Goal: Task Accomplishment & Management: Manage account settings

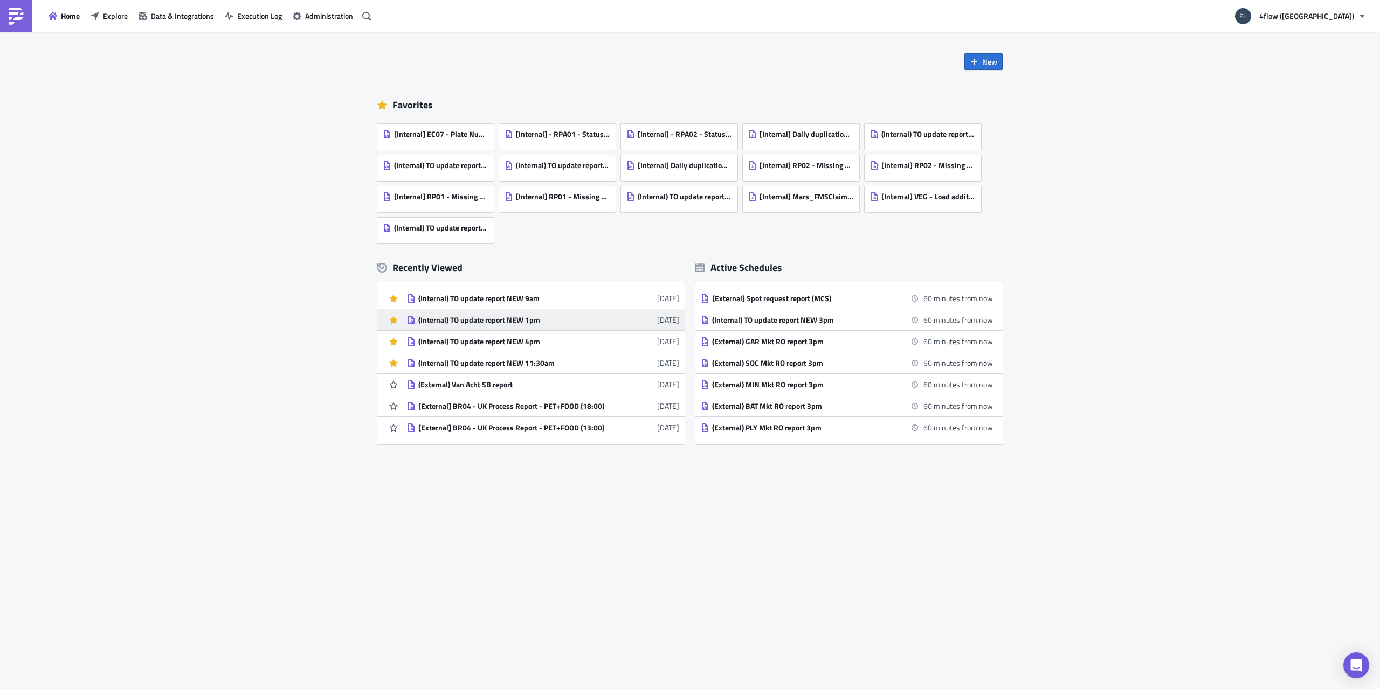
click at [453, 315] on div "(Internal) TO update report NEW 1pm" at bounding box center [512, 320] width 189 height 10
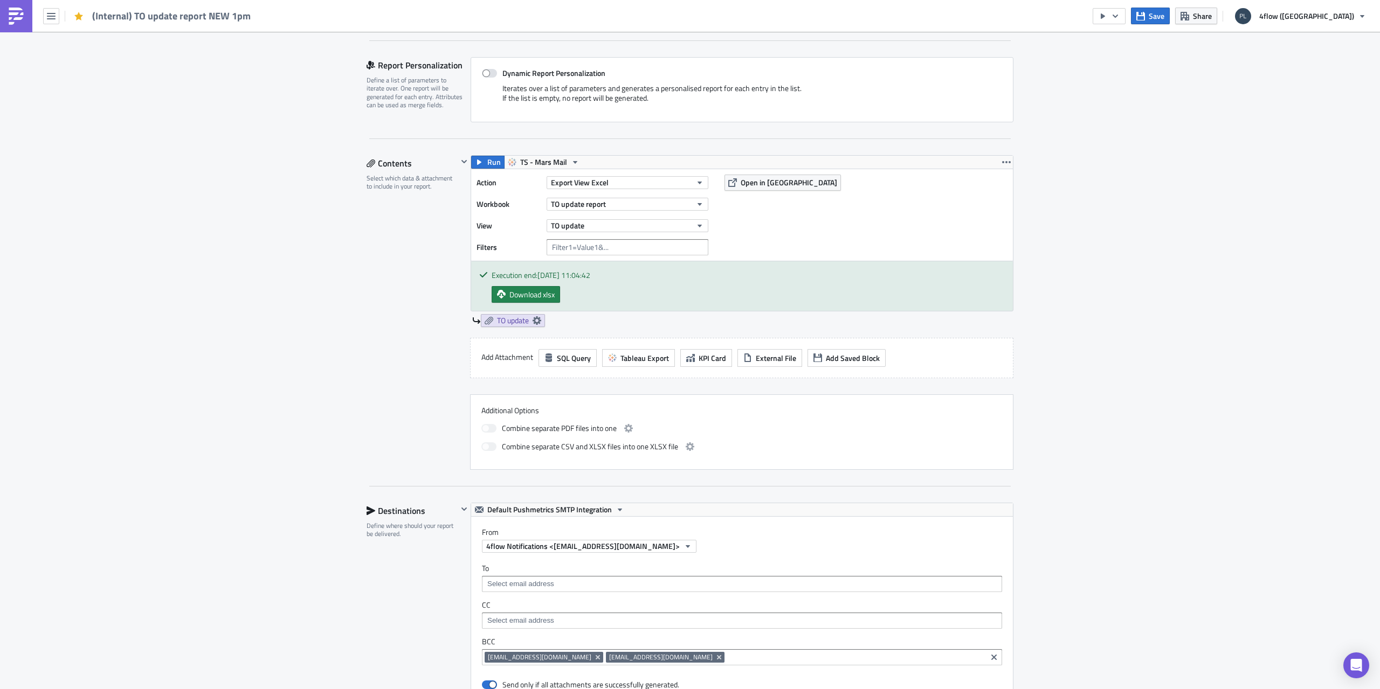
scroll to position [270, 0]
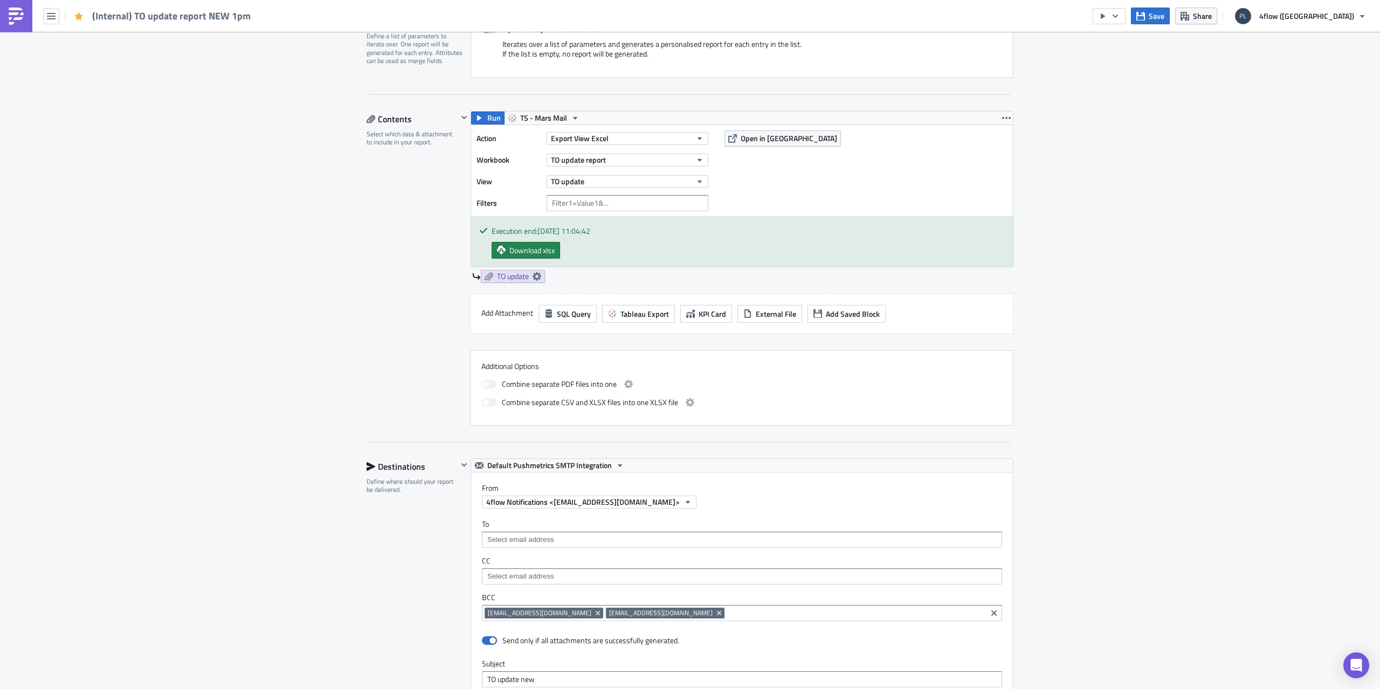
click at [367, 270] on div "Contents Select which data & attachment to include in your report." at bounding box center [412, 268] width 91 height 315
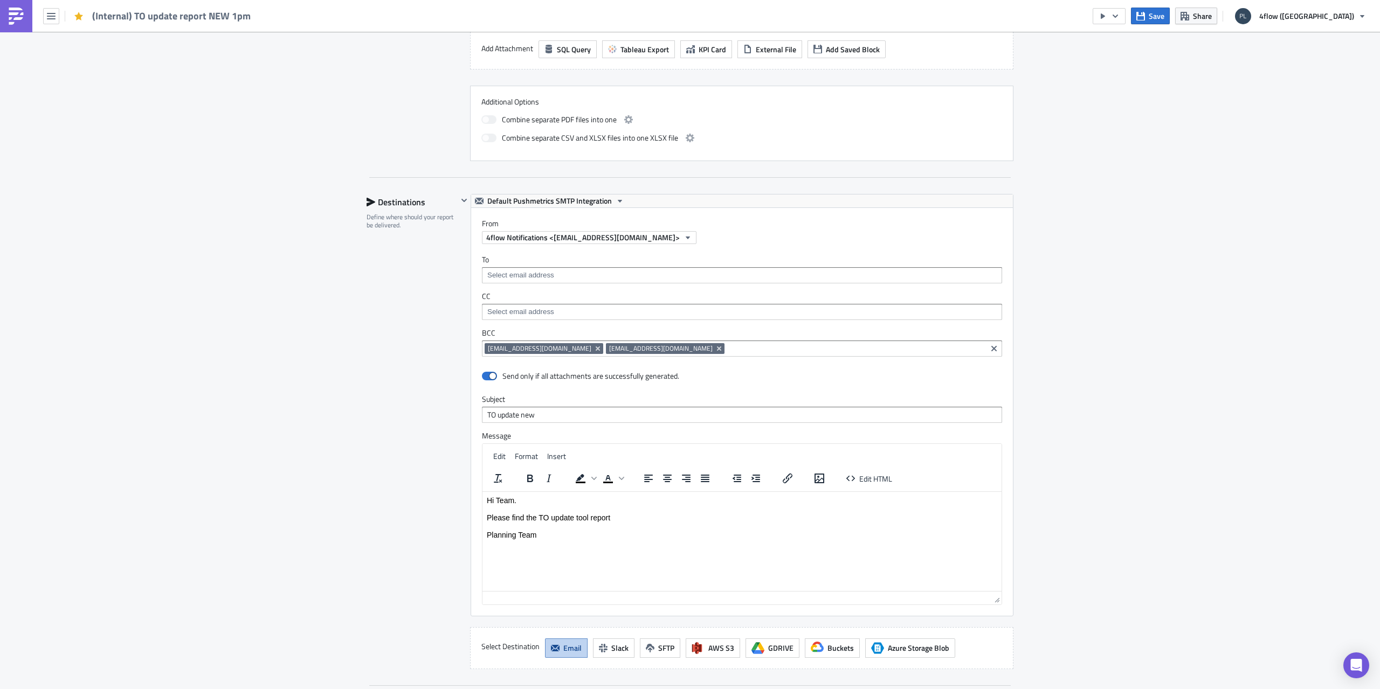
scroll to position [539, 0]
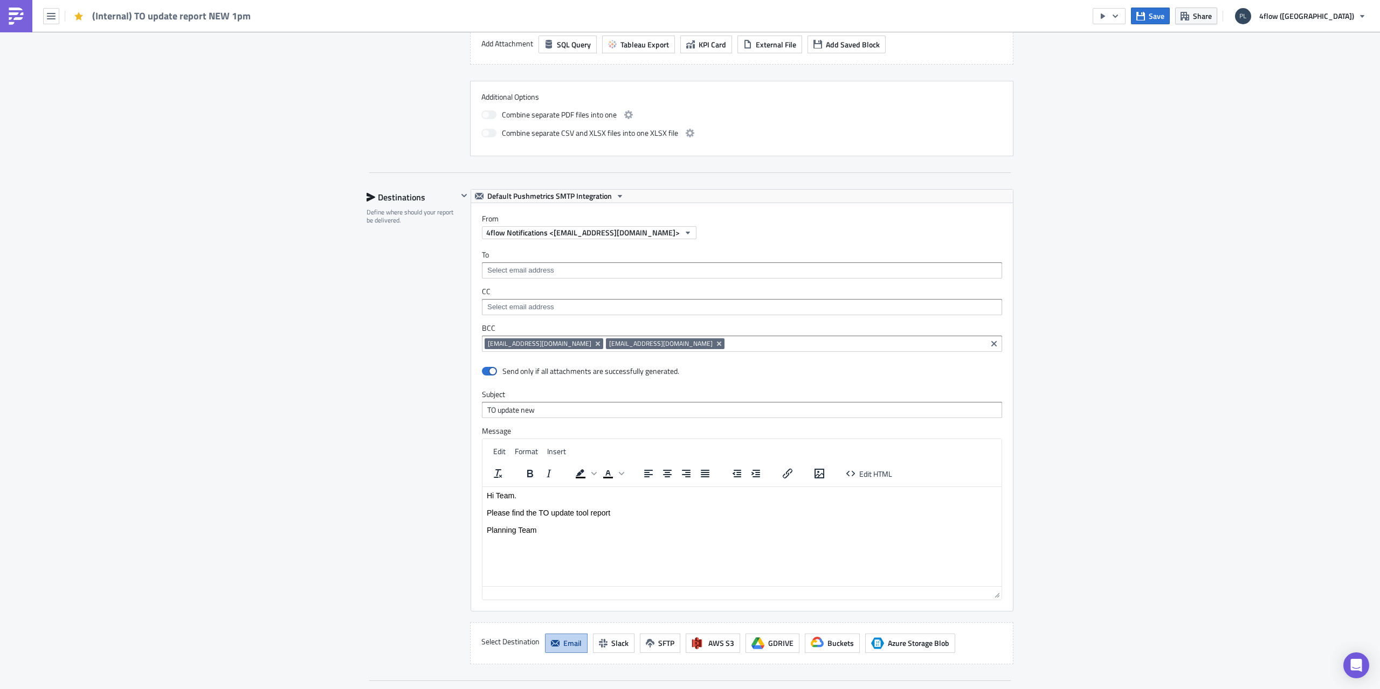
click at [637, 345] on span "[EMAIL_ADDRESS][DOMAIN_NAME]" at bounding box center [660, 344] width 103 height 9
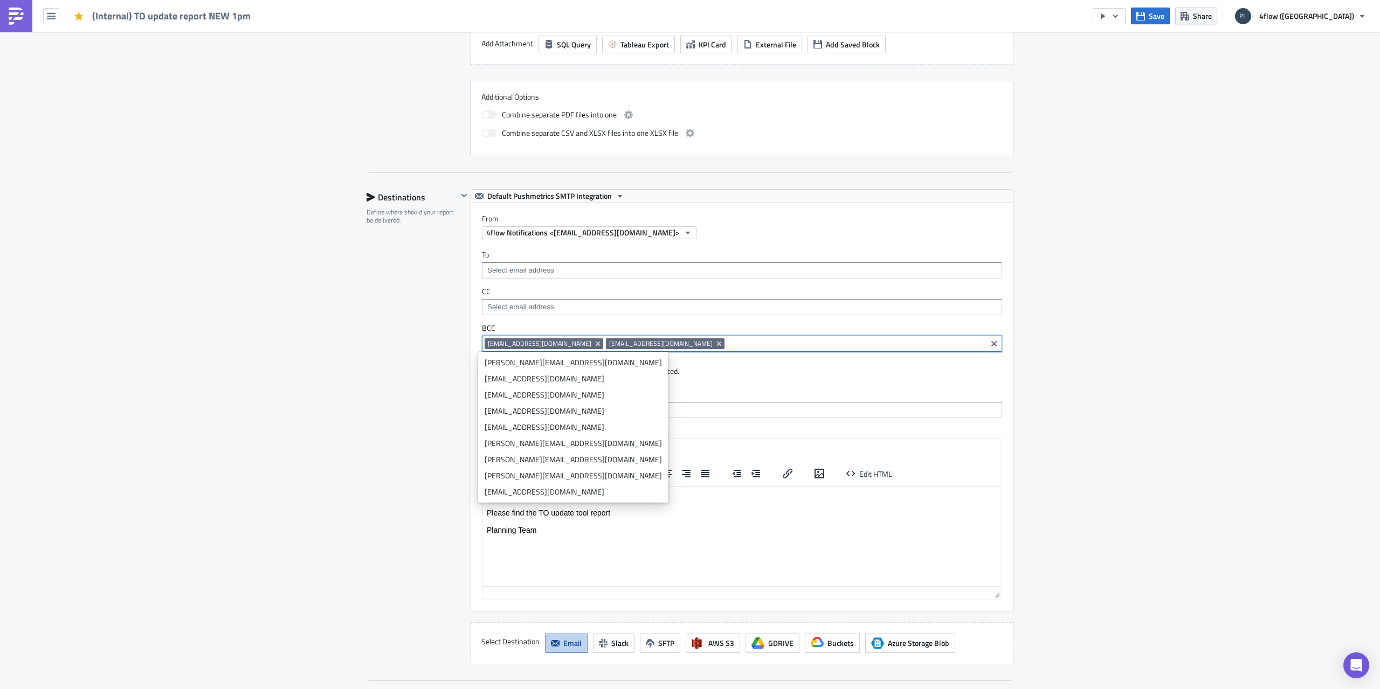
click at [432, 348] on div "Destinations Define where should your report be delivered." at bounding box center [412, 426] width 91 height 475
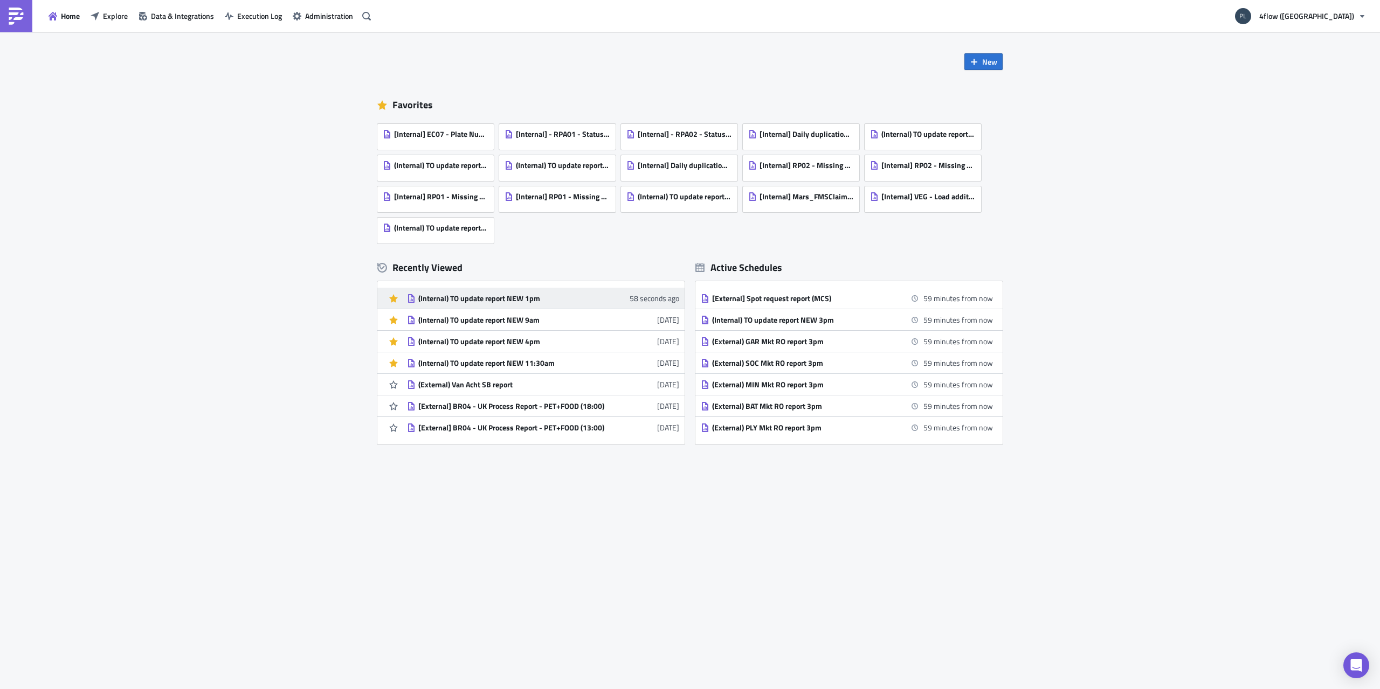
click at [503, 296] on div "(Internal) TO update report NEW 1pm" at bounding box center [512, 299] width 189 height 10
click at [493, 321] on div "(Internal) TO update report NEW 9am" at bounding box center [512, 320] width 189 height 10
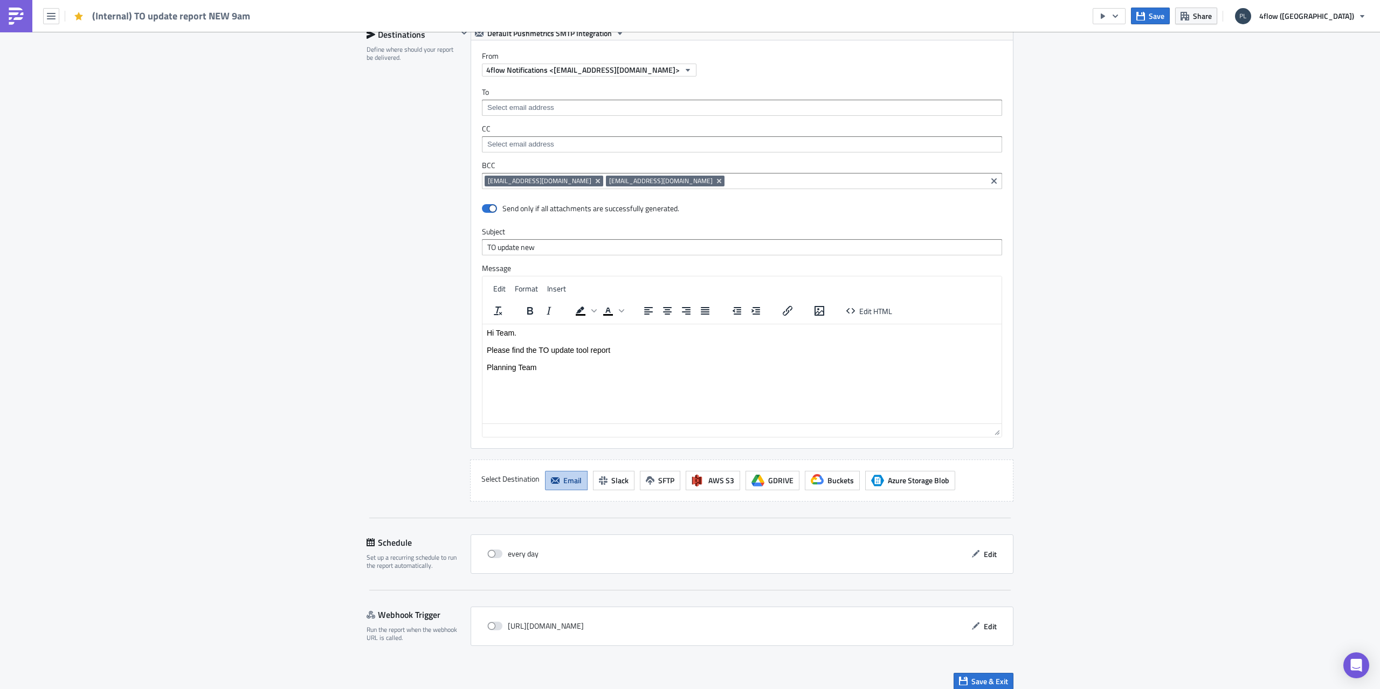
scroll to position [712, 0]
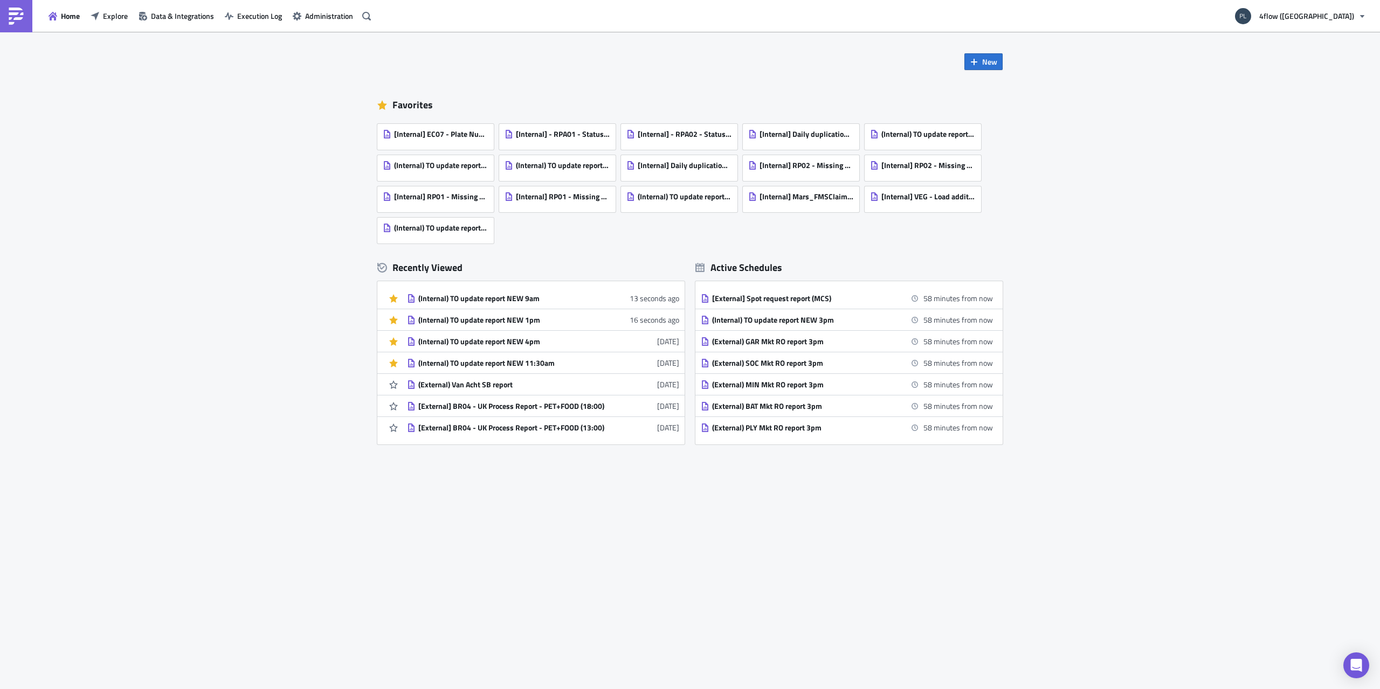
click at [503, 318] on div "(Internal) TO update report NEW 1pm" at bounding box center [512, 320] width 189 height 10
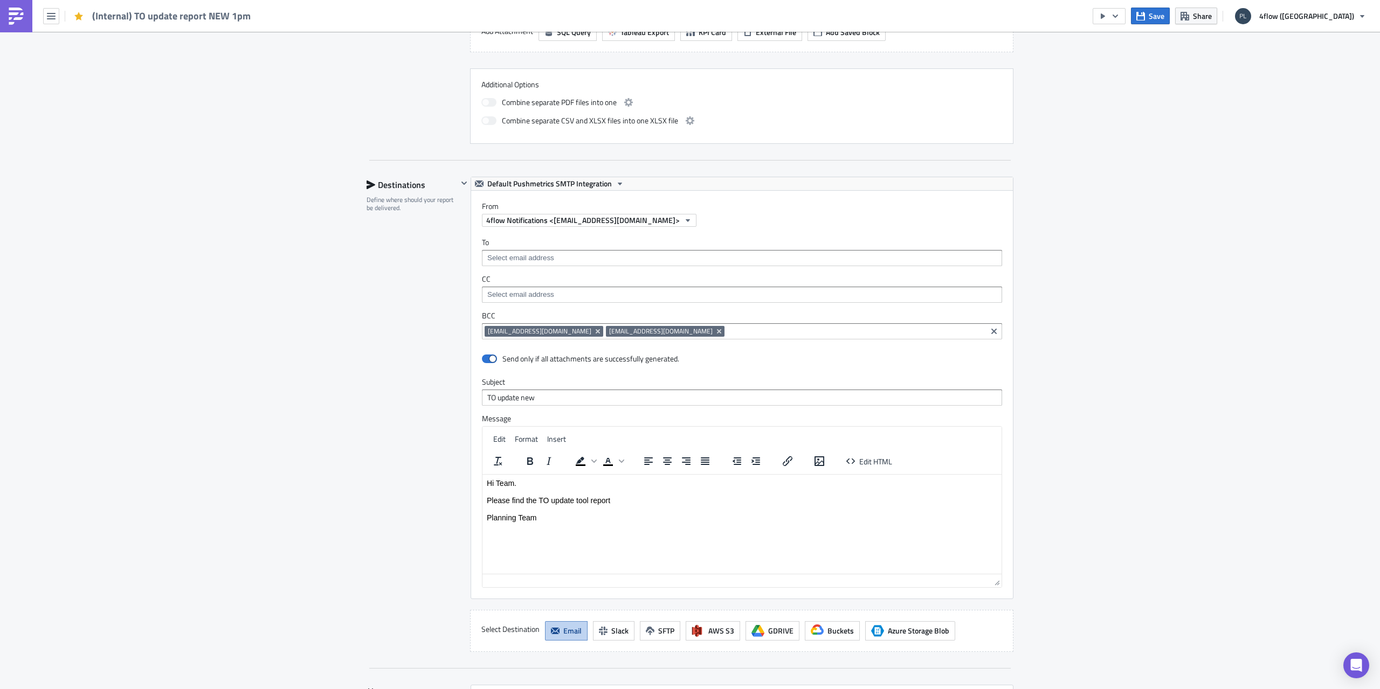
scroll to position [712, 0]
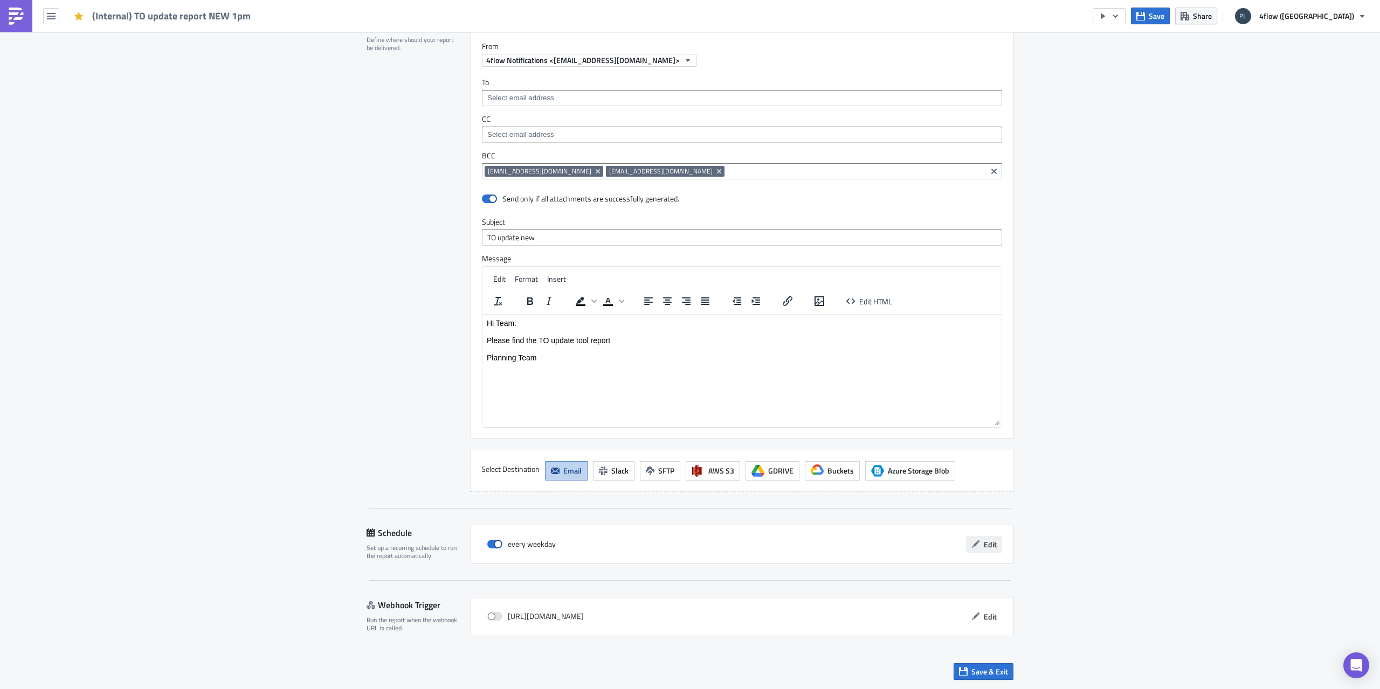
click at [976, 547] on button "Edit" at bounding box center [984, 544] width 36 height 17
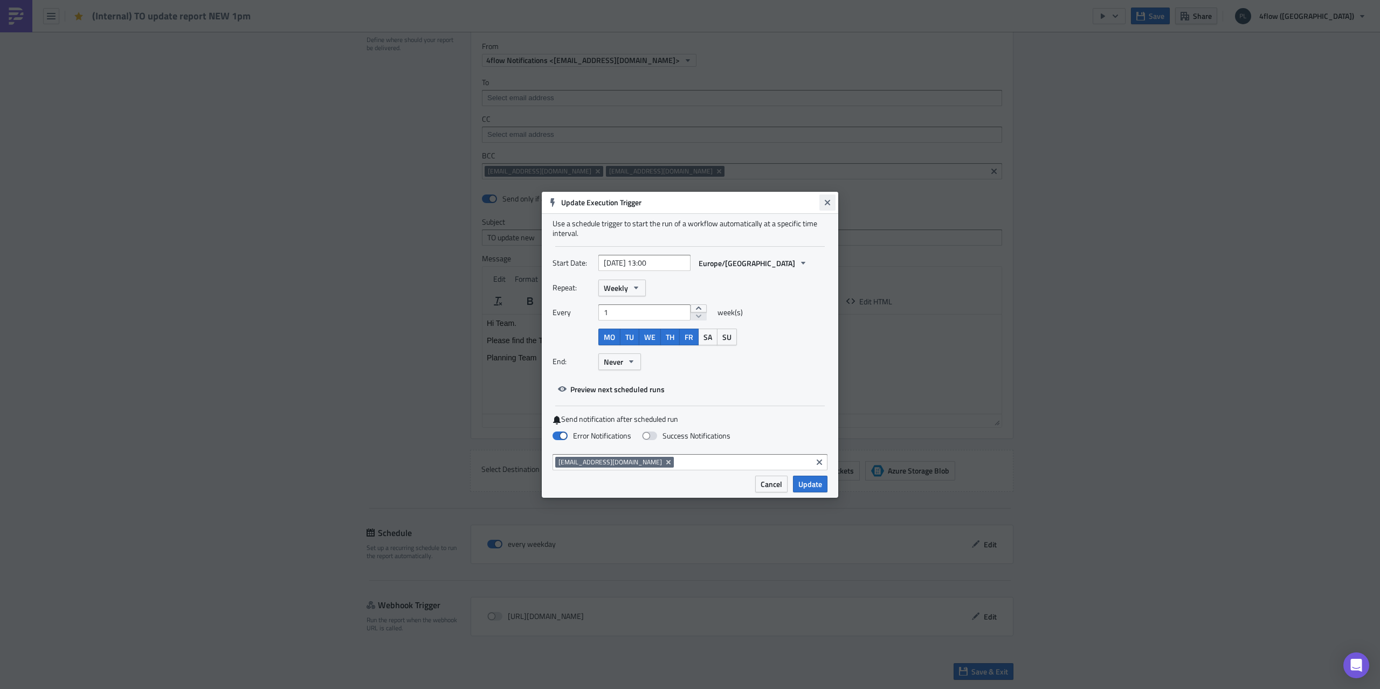
click at [822, 201] on button "Close" at bounding box center [827, 203] width 16 height 16
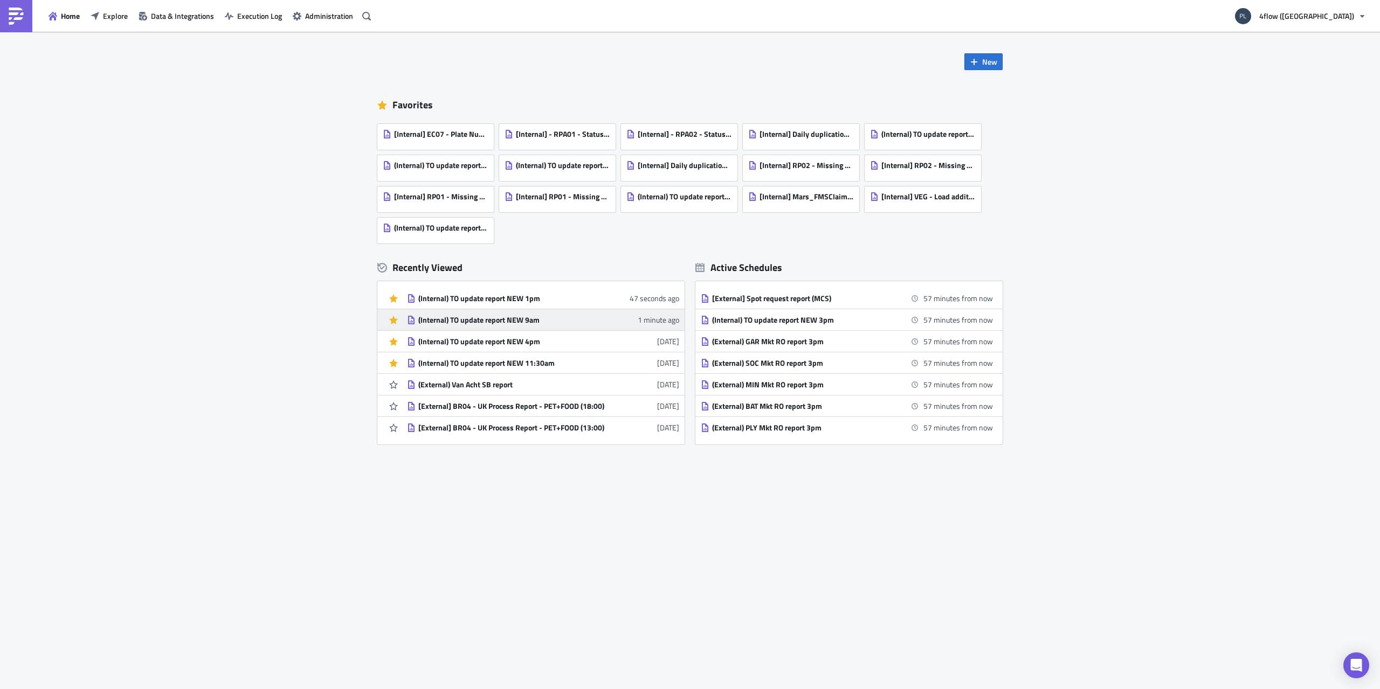
click at [459, 327] on link "(Internal) TO update report NEW 9am 1 minute ago" at bounding box center [543, 319] width 272 height 21
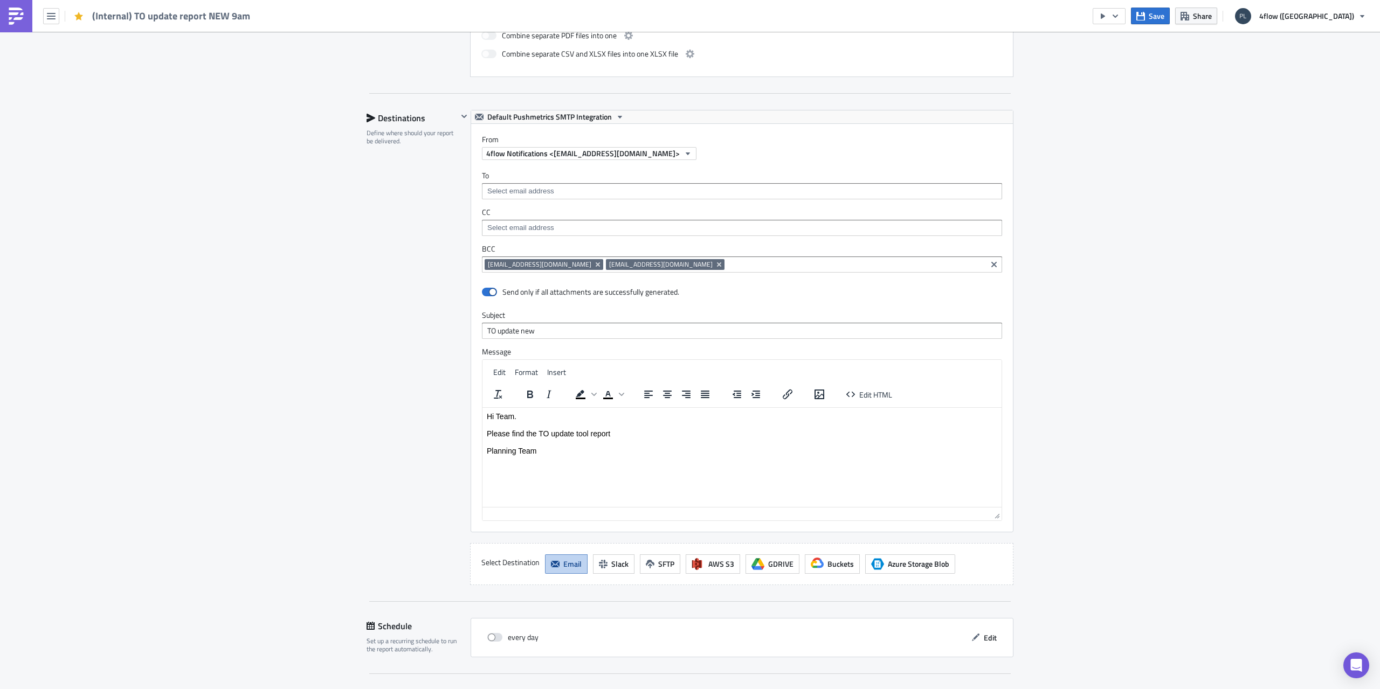
scroll to position [712, 0]
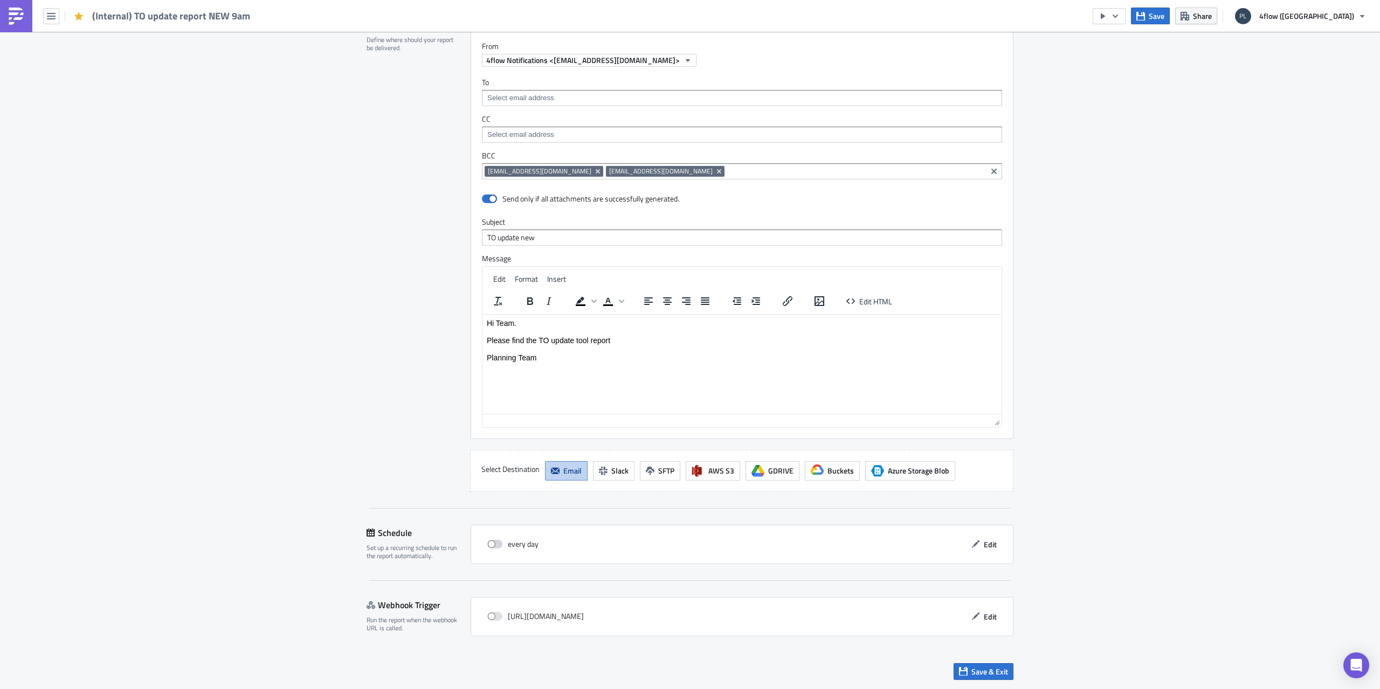
click at [489, 548] on span at bounding box center [494, 544] width 15 height 9
click at [489, 548] on input "checkbox" at bounding box center [492, 544] width 7 height 7
checkbox input "true"
click at [971, 548] on icon "button" at bounding box center [975, 544] width 9 height 9
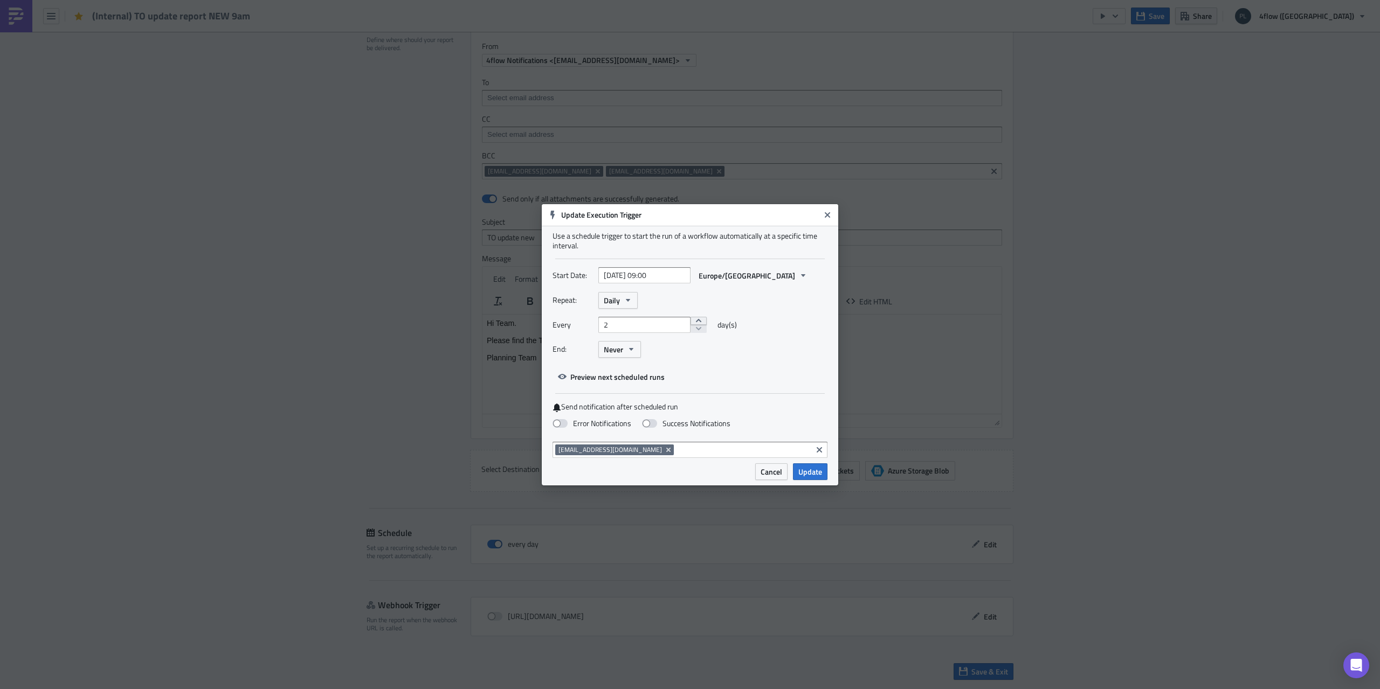
click at [693, 322] on button "increment" at bounding box center [699, 321] width 16 height 9
type input "1"
click at [603, 296] on button "Daily" at bounding box center [617, 300] width 39 height 17
click at [631, 354] on div "Weekly" at bounding box center [649, 352] width 89 height 11
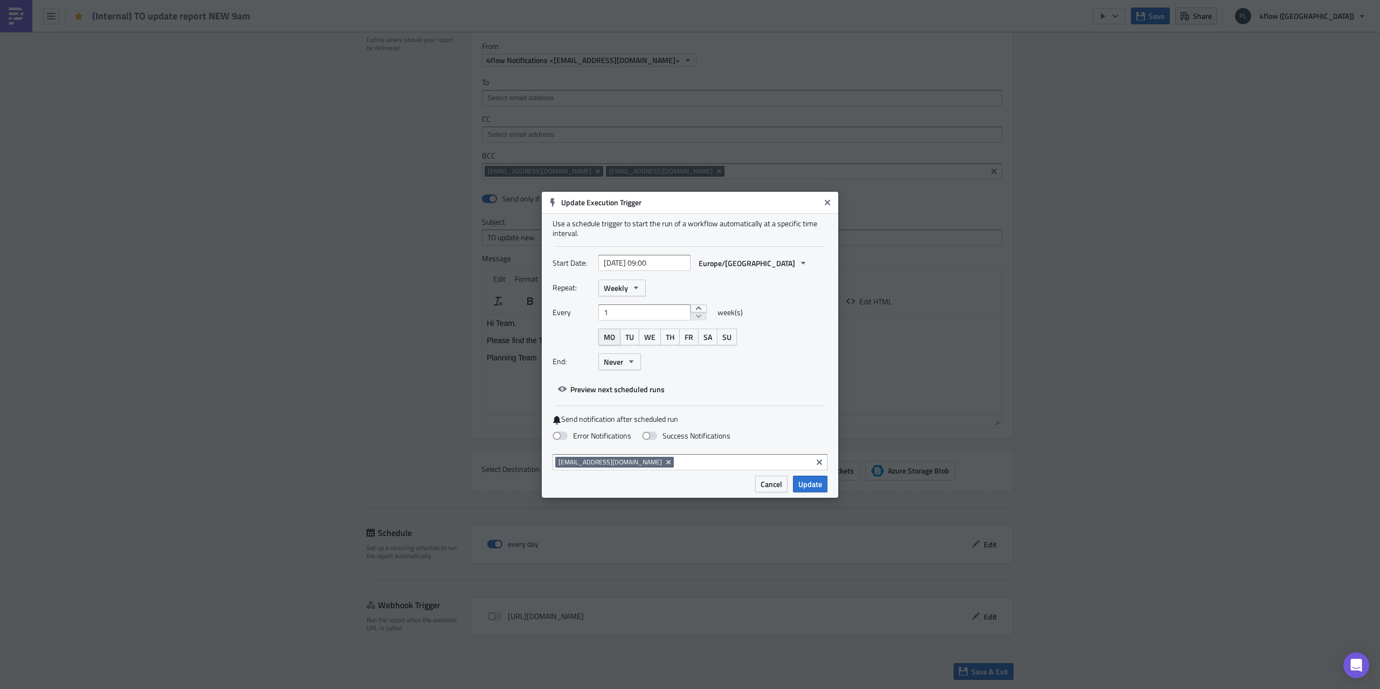
click at [613, 335] on span "MO" at bounding box center [609, 337] width 11 height 11
click at [628, 334] on span "TU" at bounding box center [629, 337] width 9 height 11
click at [648, 337] on span "WE" at bounding box center [649, 337] width 11 height 11
click at [665, 337] on button "TH" at bounding box center [669, 337] width 19 height 17
click at [688, 340] on span "FR" at bounding box center [689, 337] width 9 height 11
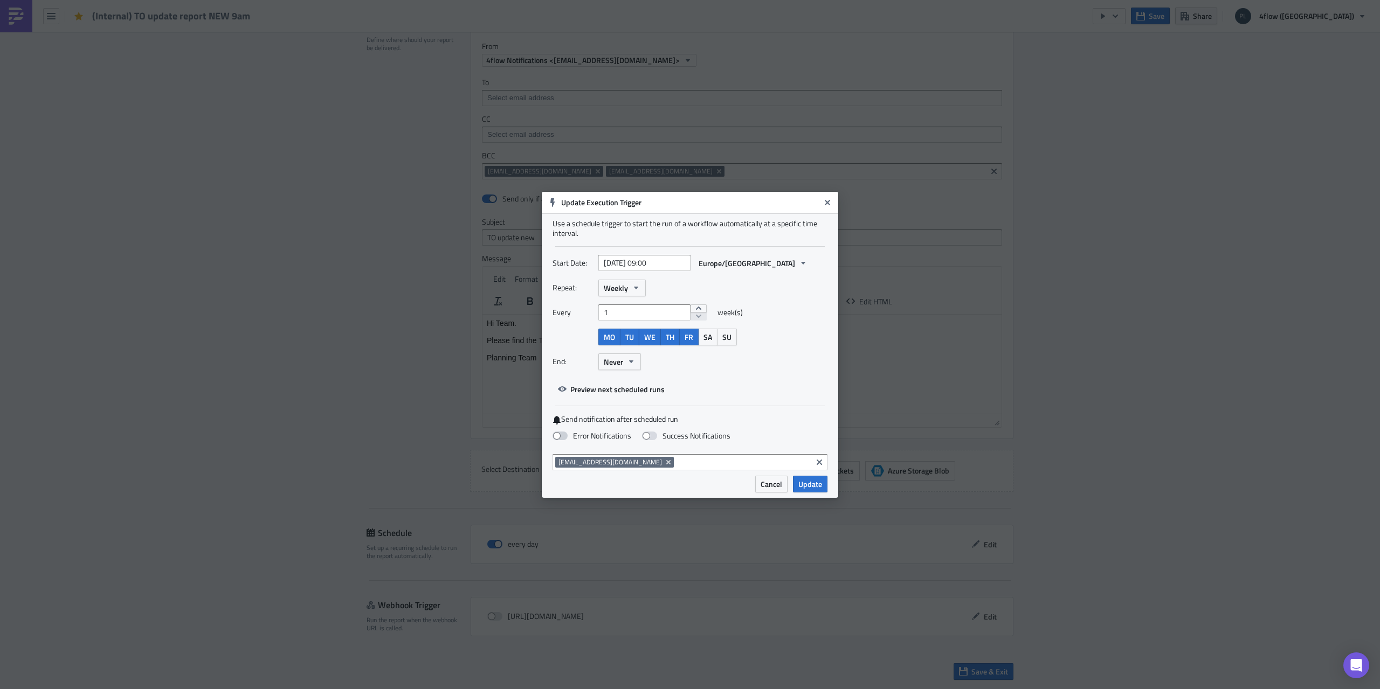
click at [558, 436] on span at bounding box center [560, 436] width 15 height 9
click at [9, 9] on input "Error Notifications" at bounding box center [5, 5] width 7 height 7
checkbox input "true"
click at [805, 485] on span "Update" at bounding box center [810, 484] width 24 height 11
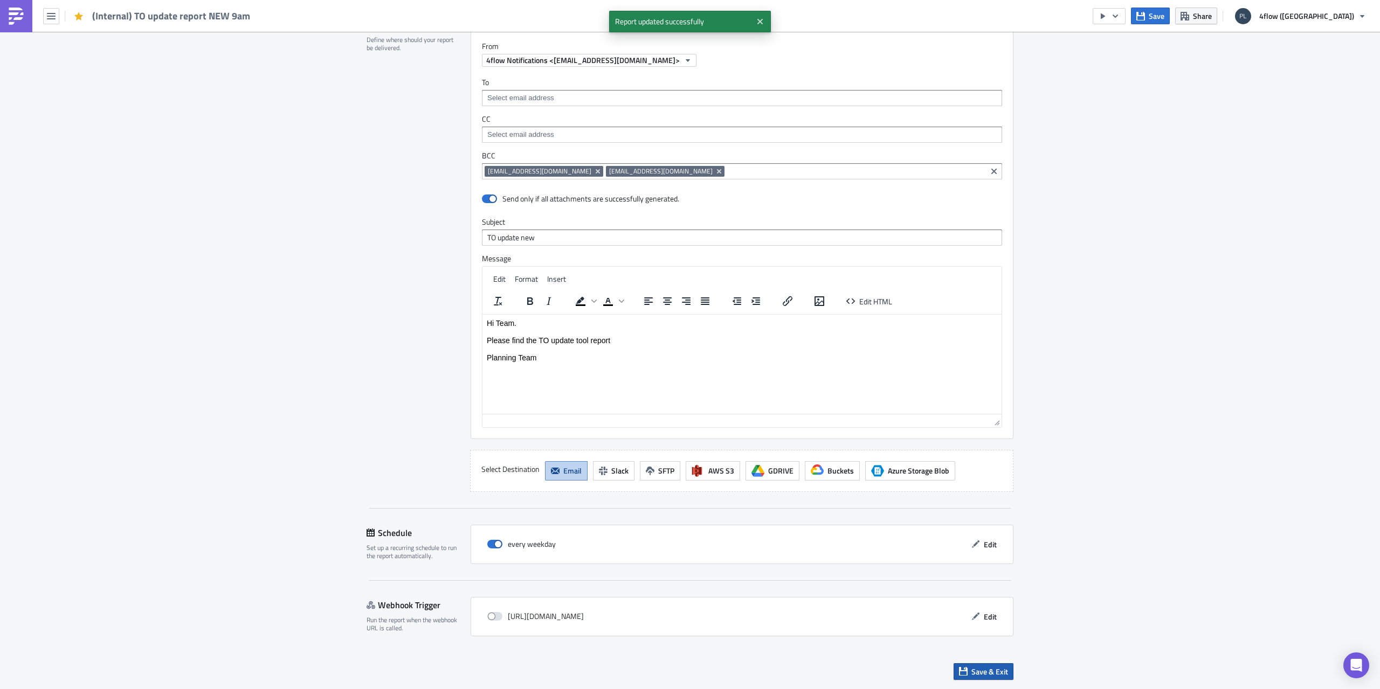
click at [995, 674] on span "Save & Exit" at bounding box center [989, 671] width 37 height 11
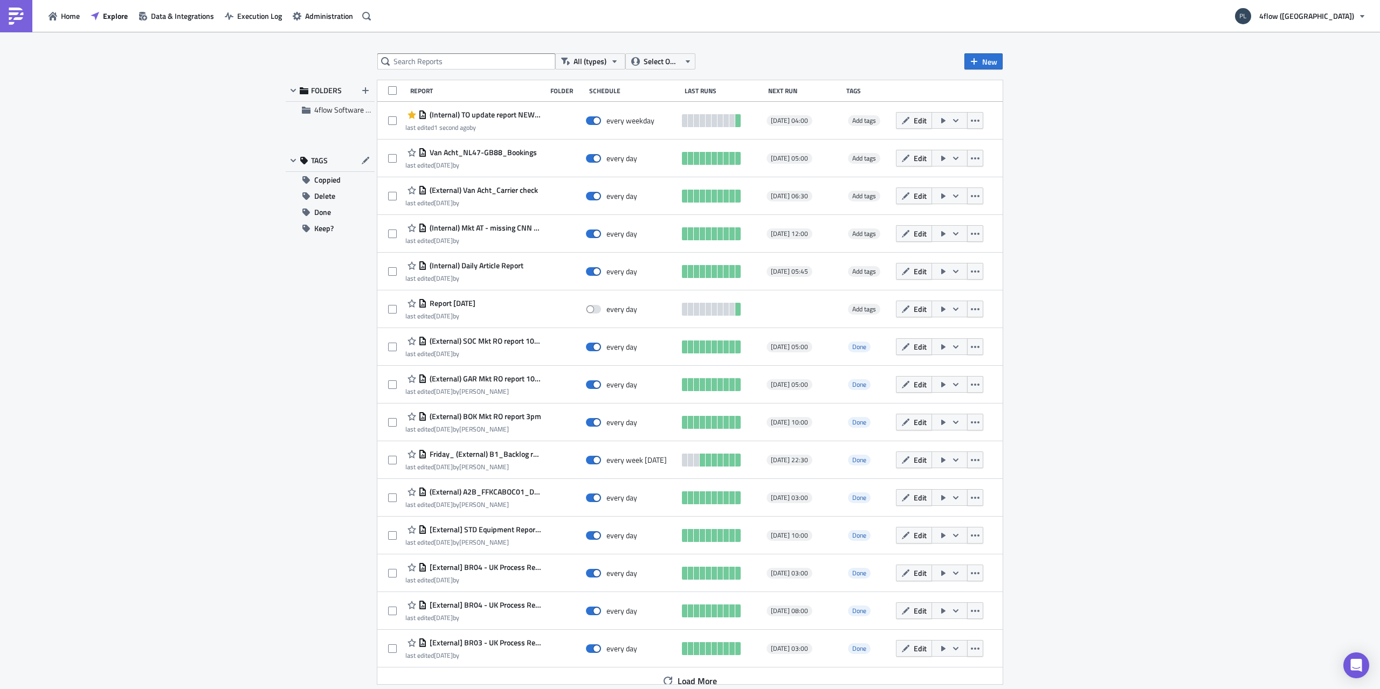
click at [252, 378] on div "All (types) Select Owner New FOLDERS 4flow Software KAM TAGS Coppied Delete Don…" at bounding box center [690, 361] width 1380 height 659
